Goal: Use online tool/utility

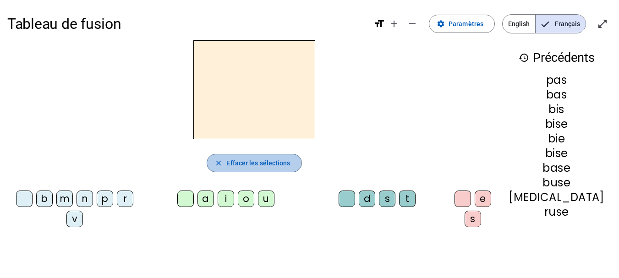
click at [248, 164] on span "Effacer les sélections" at bounding box center [258, 163] width 64 height 11
click at [249, 162] on span "Effacer les sélections" at bounding box center [258, 163] width 64 height 11
click at [87, 200] on div "n" at bounding box center [84, 199] width 16 height 16
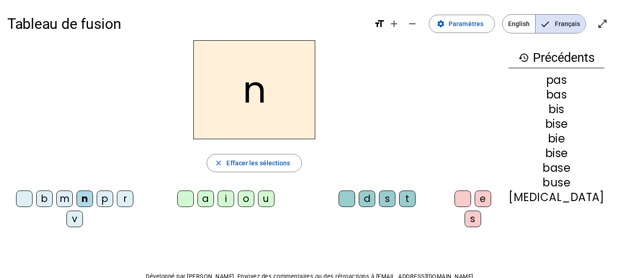
click at [243, 200] on div "o" at bounding box center [246, 199] width 16 height 16
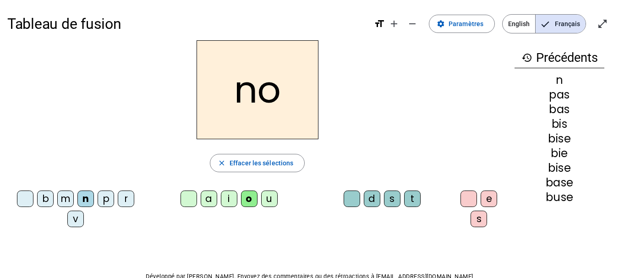
click at [409, 202] on div "t" at bounding box center [412, 199] width 16 height 16
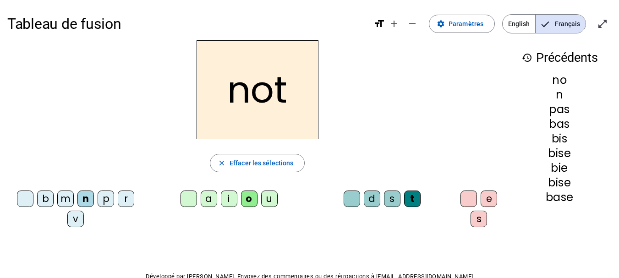
click at [486, 200] on div "e" at bounding box center [489, 199] width 16 height 16
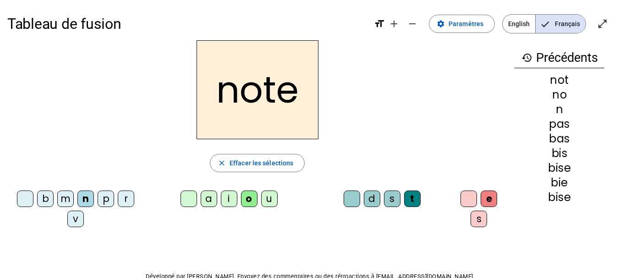
click at [73, 221] on div "v" at bounding box center [75, 219] width 16 height 16
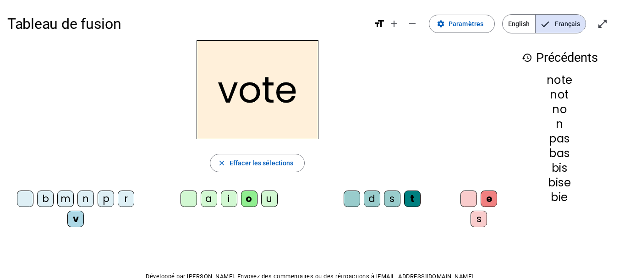
click at [228, 203] on div "i" at bounding box center [229, 199] width 16 height 16
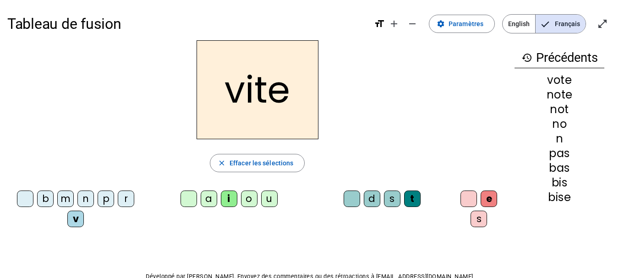
click at [368, 201] on div "d" at bounding box center [372, 199] width 16 height 16
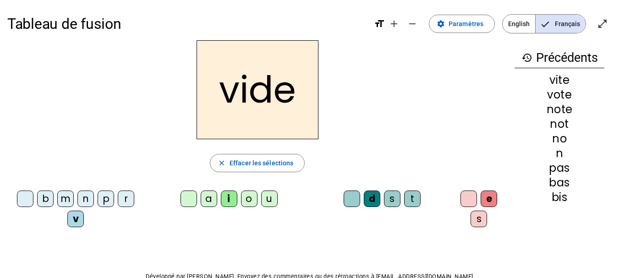
click at [123, 200] on div "r" at bounding box center [126, 199] width 16 height 16
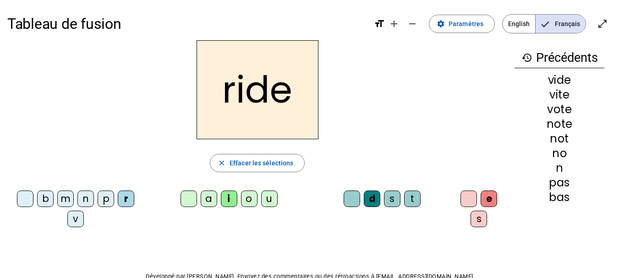
click at [263, 203] on div "u" at bounding box center [269, 199] width 16 height 16
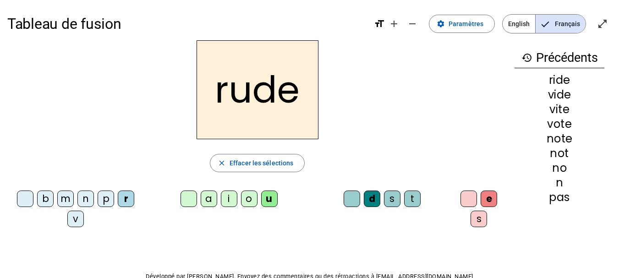
click at [392, 200] on div "s" at bounding box center [392, 199] width 16 height 16
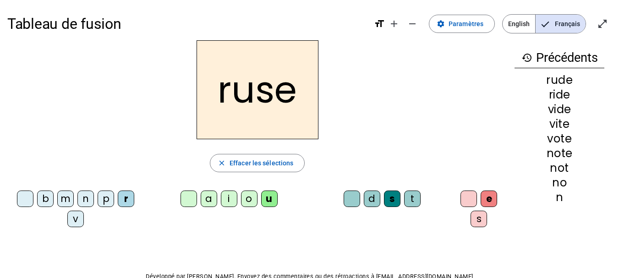
click at [66, 200] on div "m" at bounding box center [65, 199] width 16 height 16
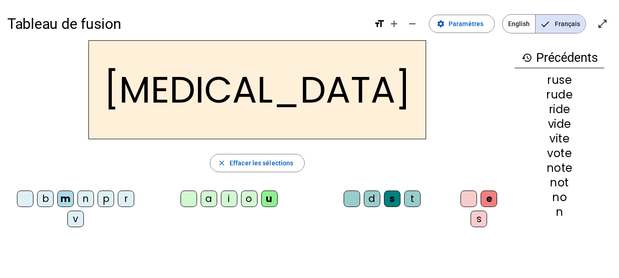
click at [42, 202] on div "b" at bounding box center [45, 199] width 16 height 16
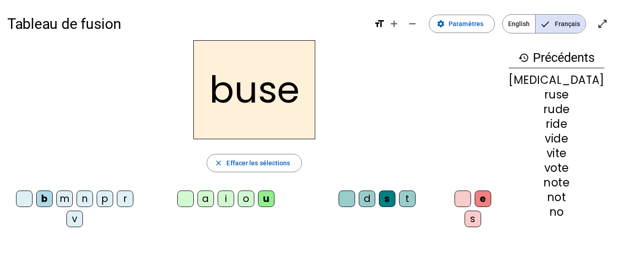
click at [231, 203] on div "i" at bounding box center [226, 199] width 16 height 16
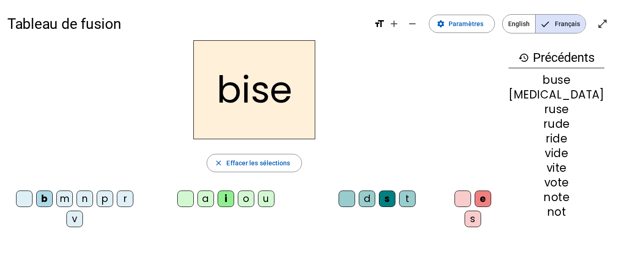
click at [204, 194] on div "a" at bounding box center [205, 199] width 16 height 16
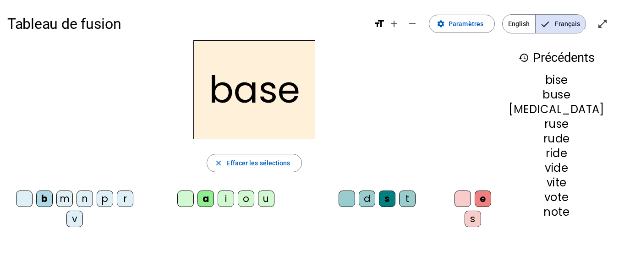
click at [481, 199] on div "e" at bounding box center [483, 199] width 16 height 16
click at [463, 203] on div at bounding box center [462, 199] width 16 height 16
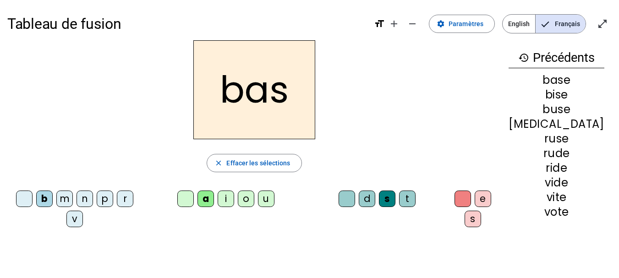
click at [106, 203] on div "p" at bounding box center [105, 199] width 16 height 16
